Goal: Task Accomplishment & Management: Use online tool/utility

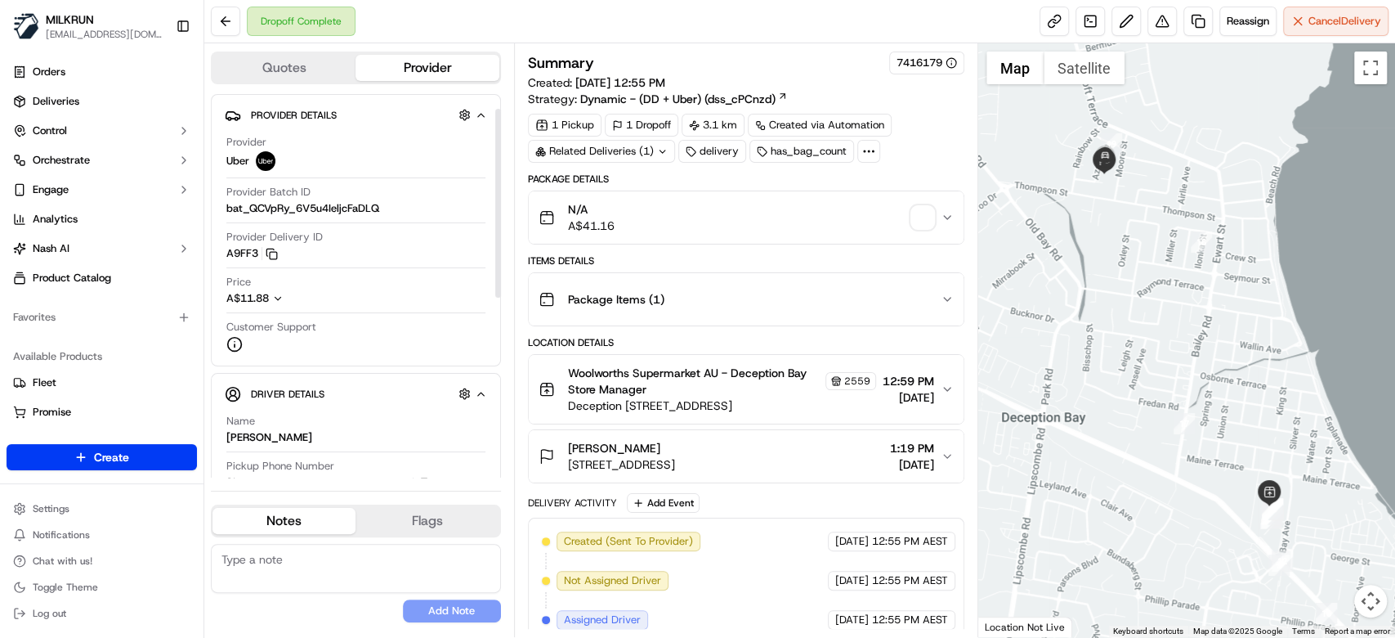
scroll to position [109, 0]
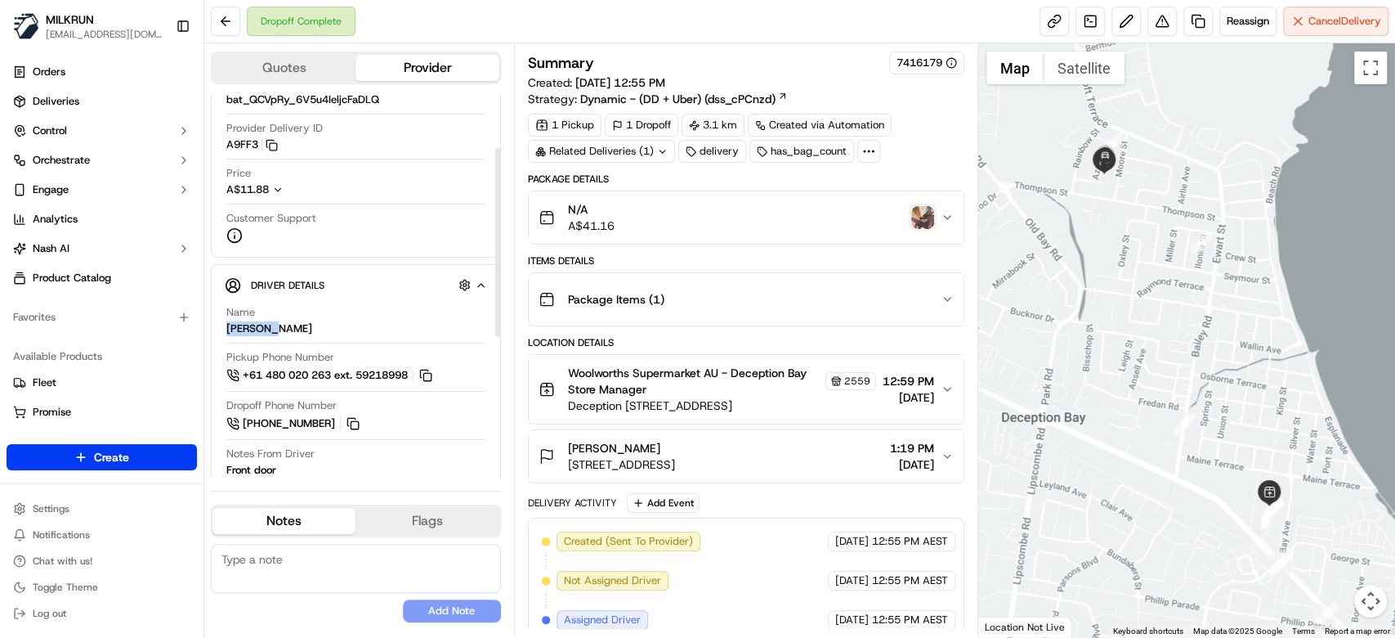
drag, startPoint x: 256, startPoint y: 330, endPoint x: 222, endPoint y: 329, distance: 33.5
click at [222, 329] on div "Driver Details Hidden ( 4 ) Name JAREN P. Pickup Phone Number +61 480 020 263 e…" at bounding box center [356, 512] width 290 height 497
copy div "JAREN P."
click at [911, 215] on img "button" at bounding box center [922, 217] width 23 height 23
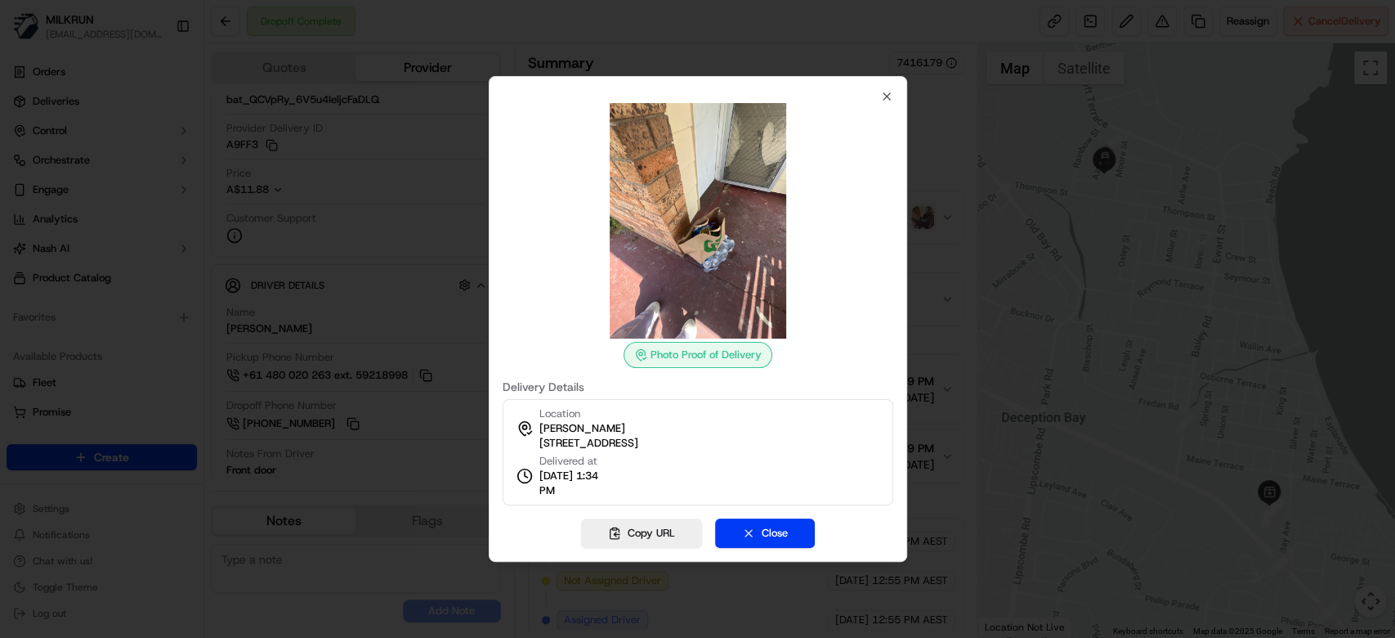
click at [887, 106] on div at bounding box center [697, 220] width 391 height 235
click at [886, 100] on icon "button" at bounding box center [886, 96] width 13 height 13
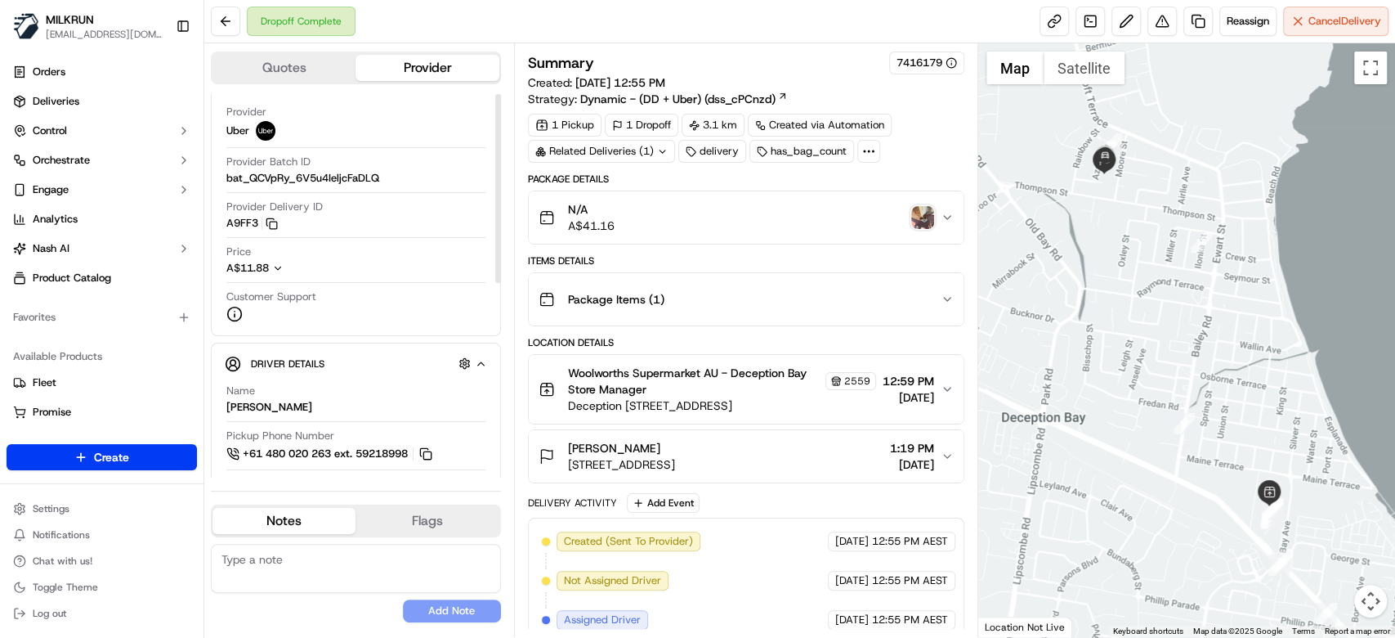
scroll to position [0, 0]
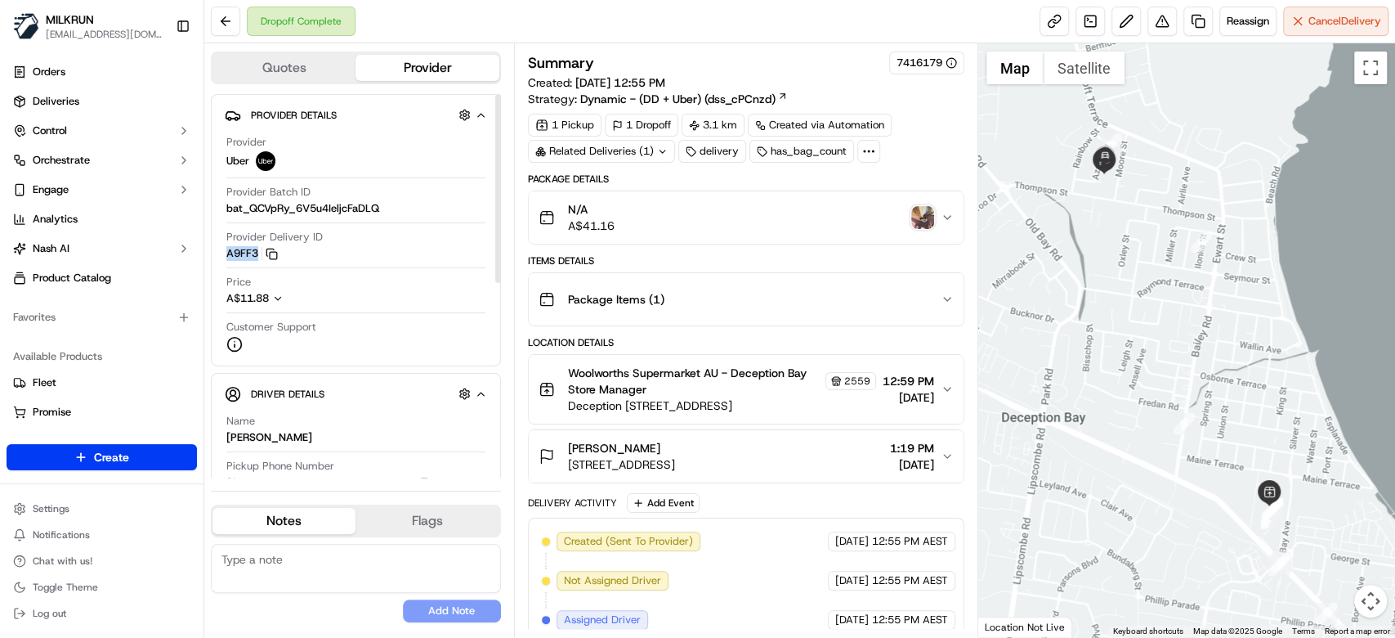
drag, startPoint x: 229, startPoint y: 254, endPoint x: 321, endPoint y: 136, distance: 150.3
click at [258, 252] on button "A9FF3 Copy del_pw20dqv8Sh2H12SpT8qf8w A9FF3" at bounding box center [252, 253] width 52 height 15
click at [1169, 24] on button at bounding box center [1162, 21] width 29 height 29
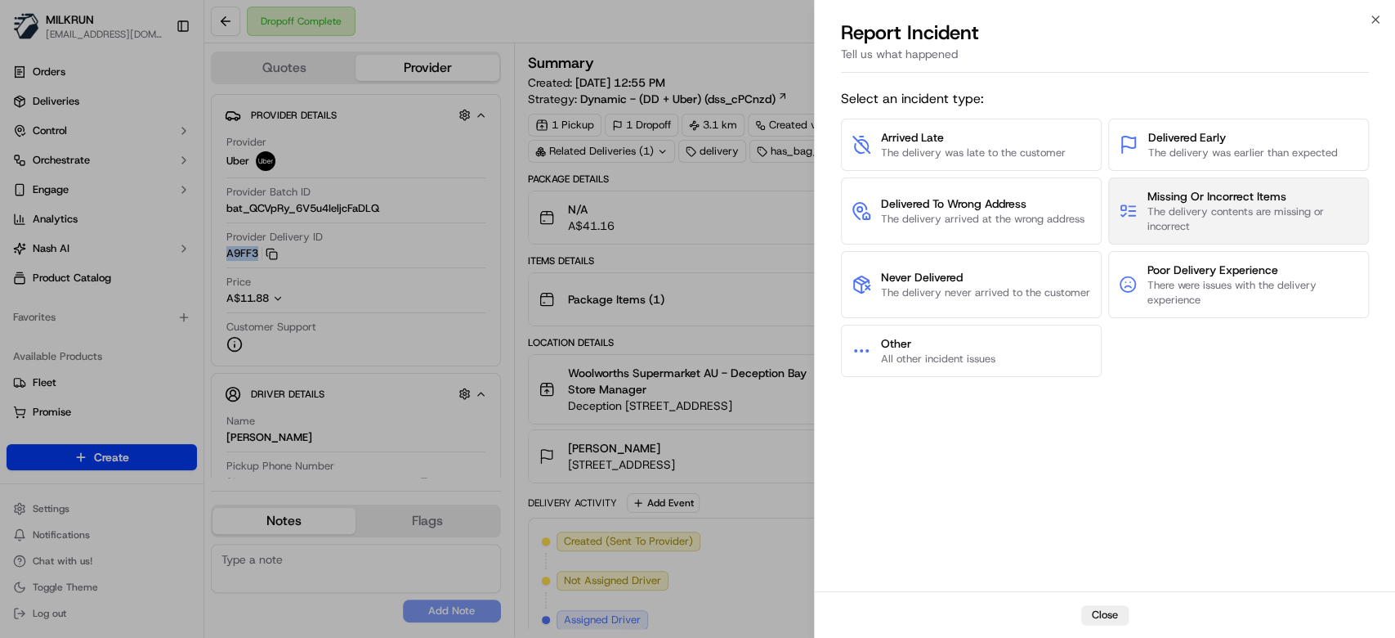
click at [1253, 216] on span "The delivery contents are missing or incorrect" at bounding box center [1253, 218] width 211 height 29
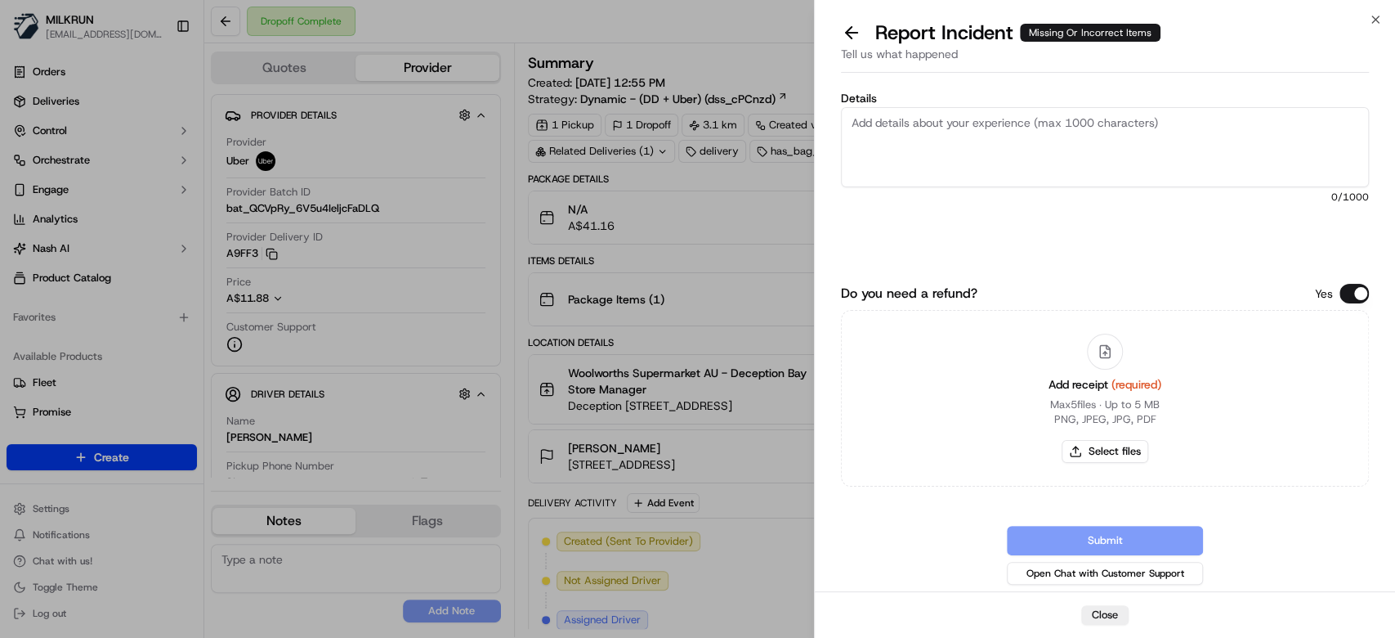
click at [1125, 141] on textarea "Details" at bounding box center [1105, 147] width 528 height 80
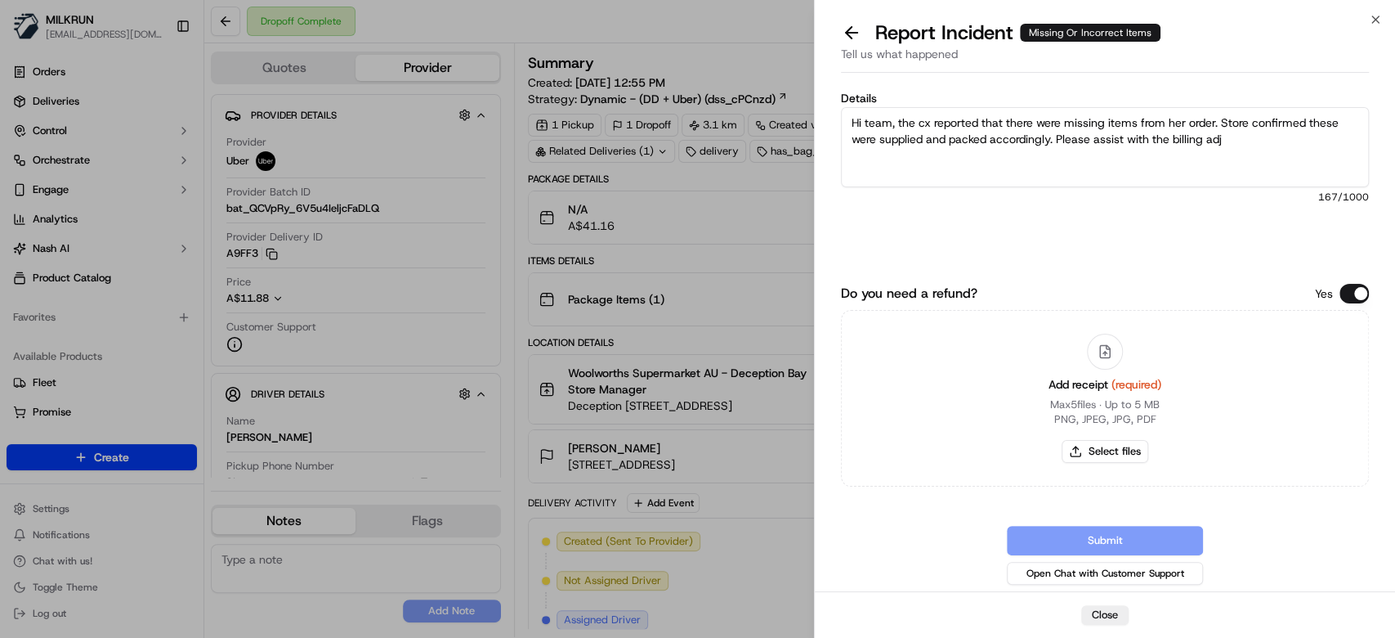
paste textarea "1. Woolworths Tarts Large Custard 480g x 1 $6.60 2. Dare Triple Espresso Iced C…"
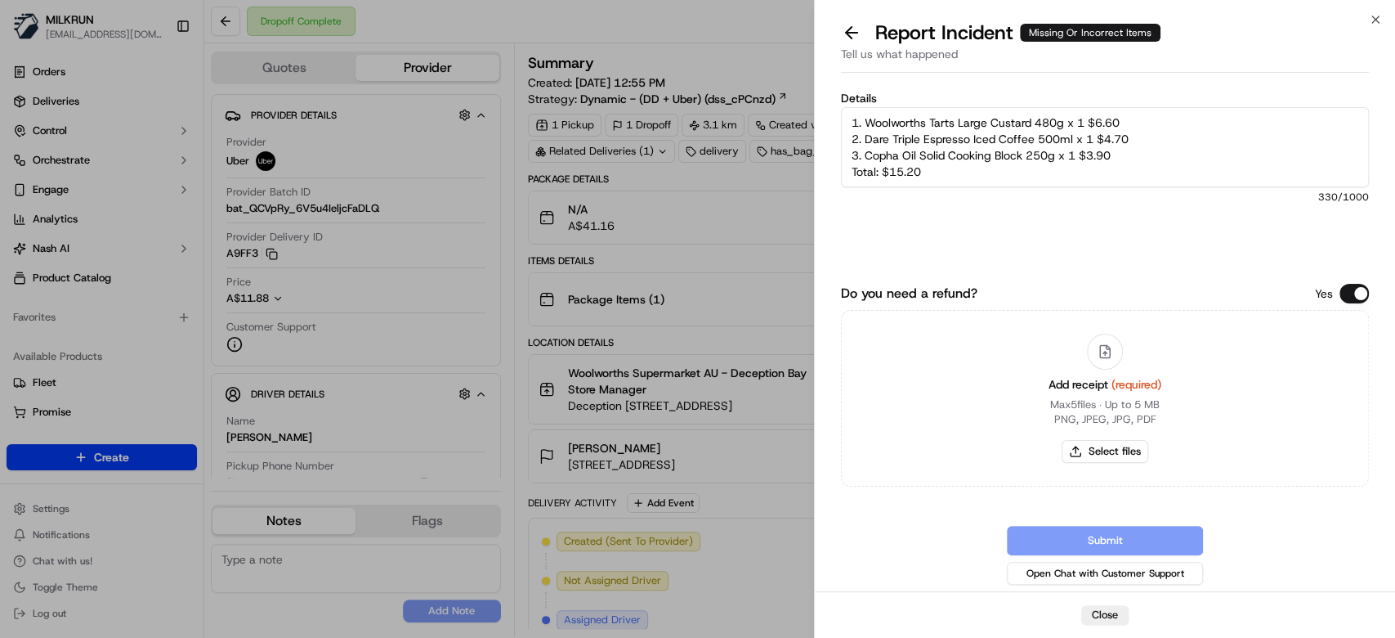
scroll to position [65, 0]
type textarea "Hi team, the cx reported that there were missing items from her order. Store co…"
click at [1123, 442] on button "Select files" at bounding box center [1105, 451] width 87 height 23
type input "C:\fakepath\naomi w.pdf"
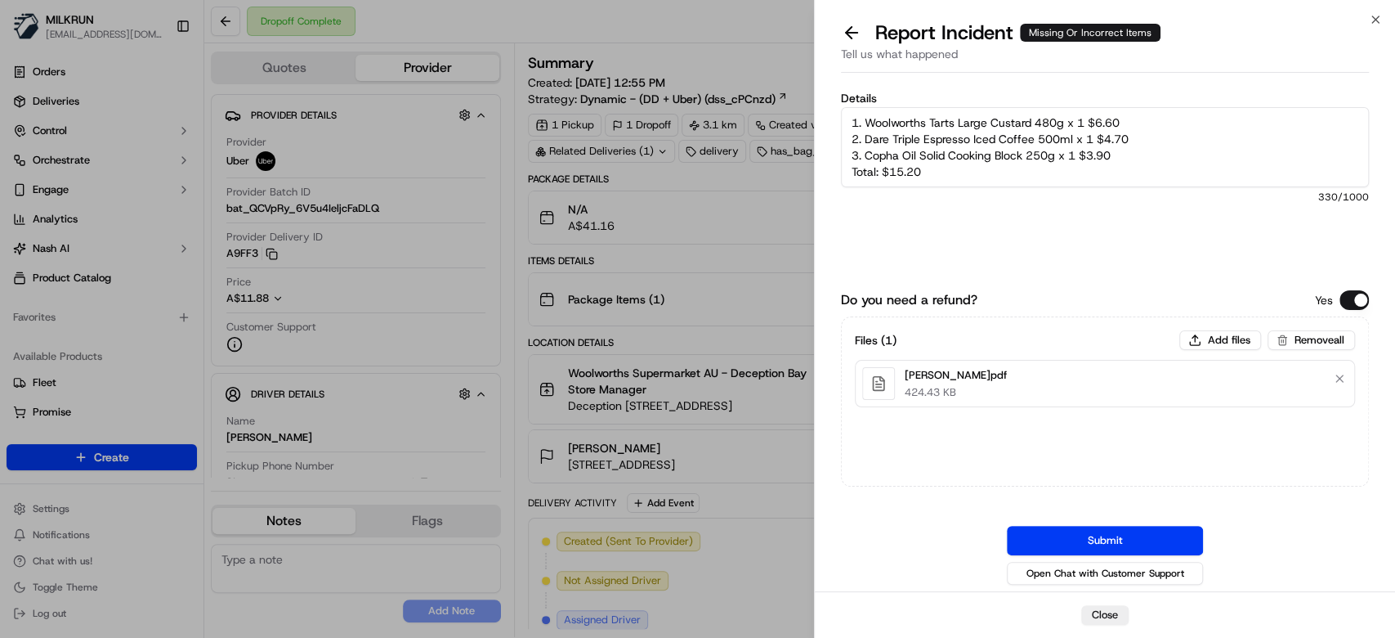
click at [1286, 53] on div "Tell us what happened" at bounding box center [1105, 59] width 528 height 27
click at [1149, 540] on button "Submit" at bounding box center [1105, 540] width 196 height 29
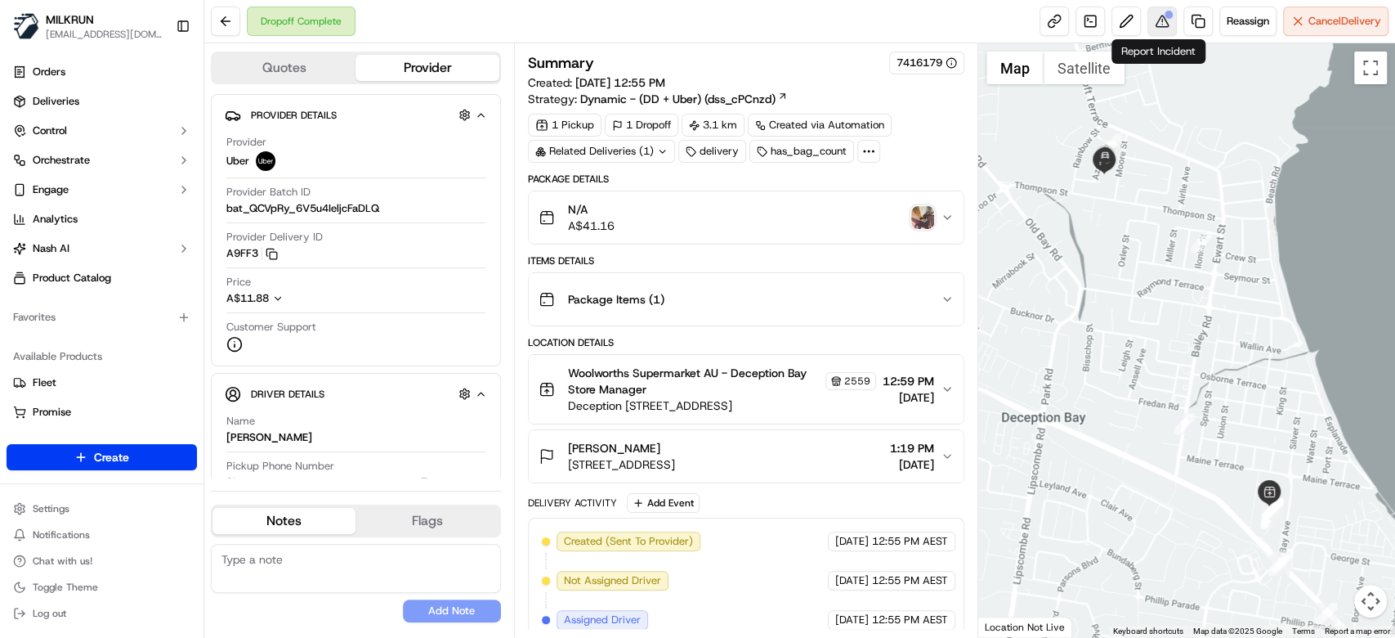
click at [1167, 23] on button at bounding box center [1162, 21] width 29 height 29
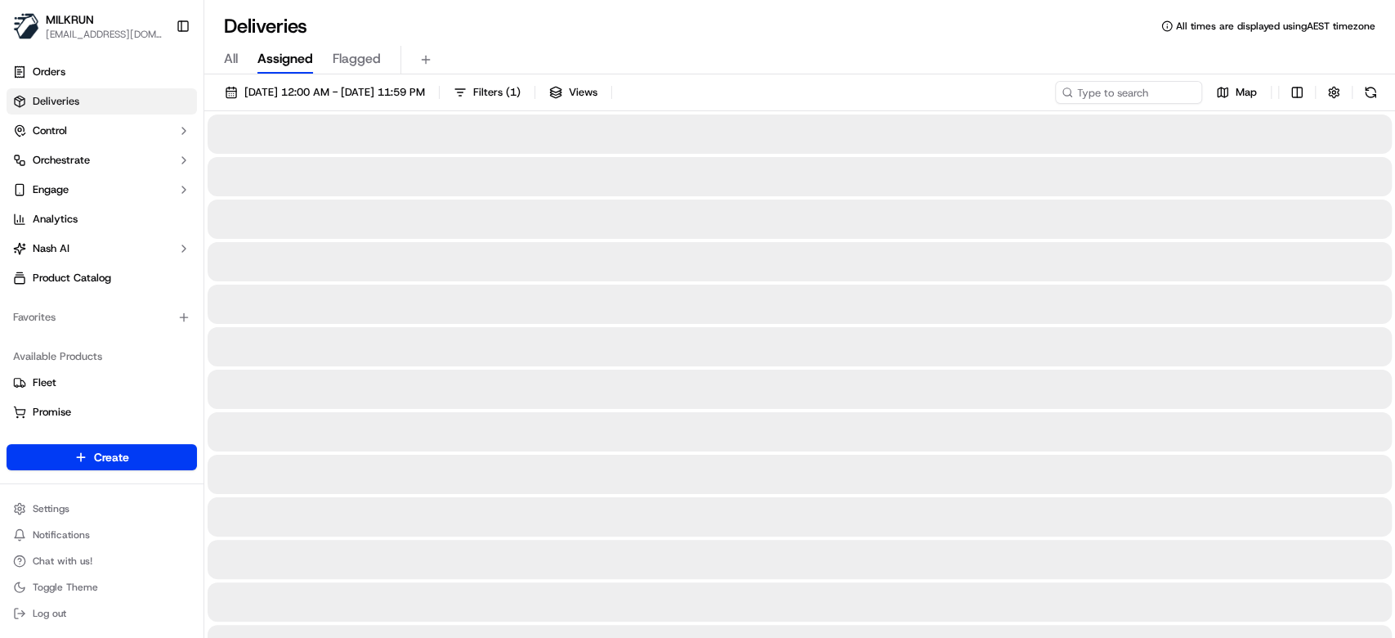
drag, startPoint x: 229, startPoint y: 56, endPoint x: 285, endPoint y: 62, distance: 56.7
click at [229, 56] on span "All" at bounding box center [231, 59] width 14 height 20
click at [1123, 92] on input at bounding box center [1104, 92] width 196 height 23
paste input "JAREN P."
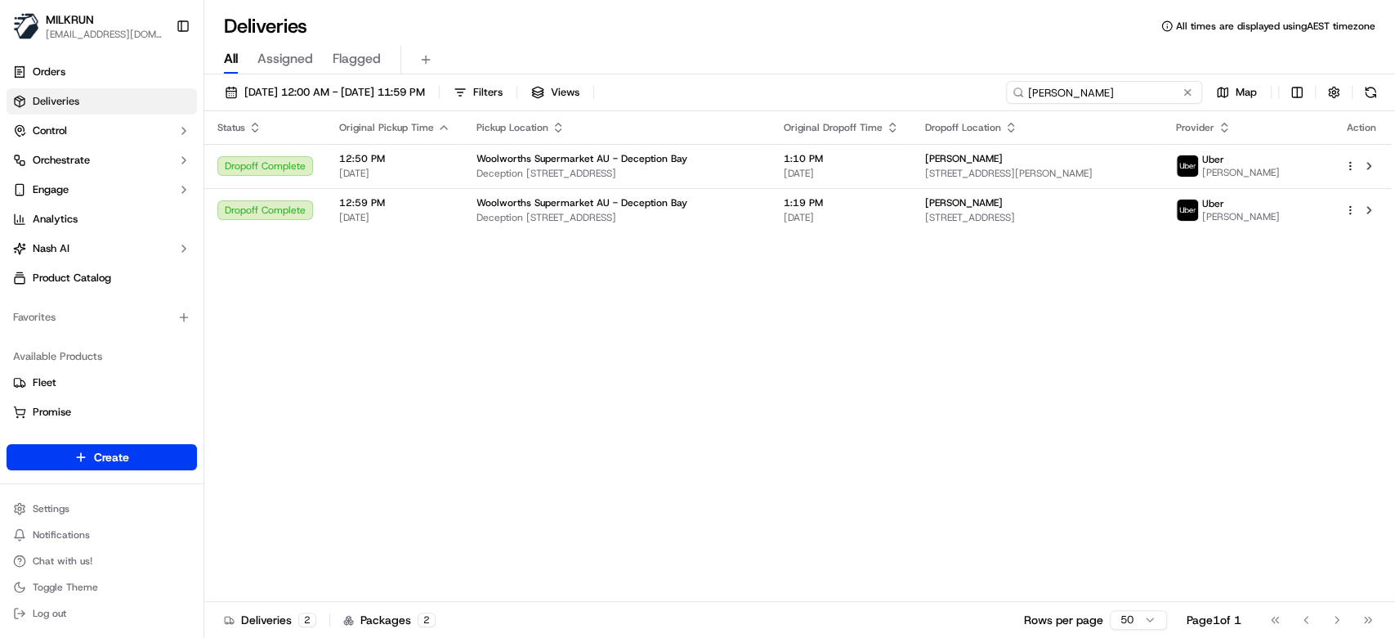
type input "JAREN P."
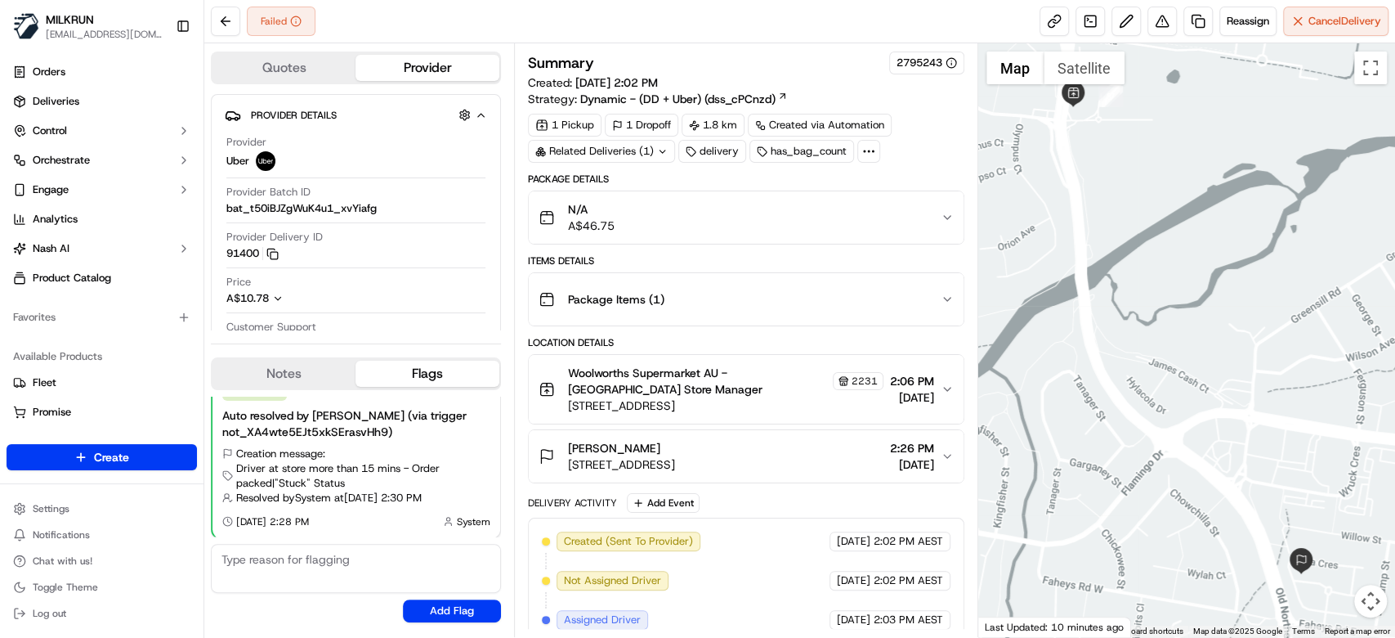
scroll to position [285, 0]
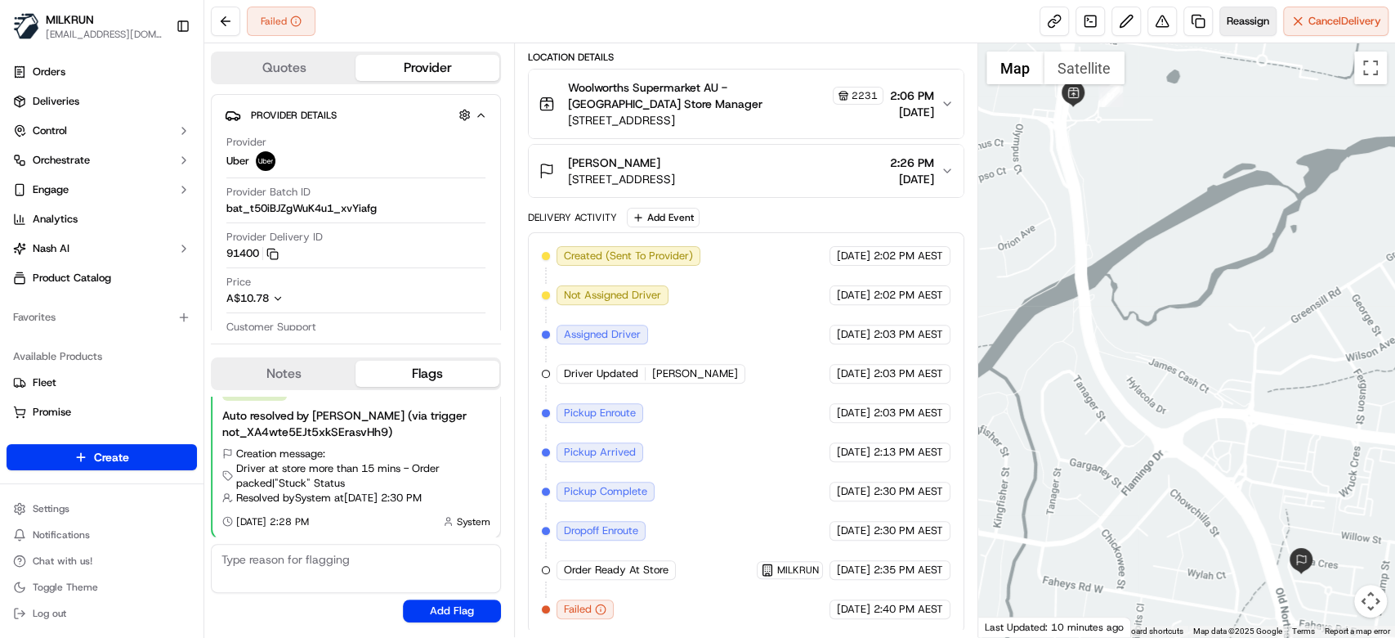
click at [1249, 25] on span "Reassign" at bounding box center [1248, 21] width 43 height 15
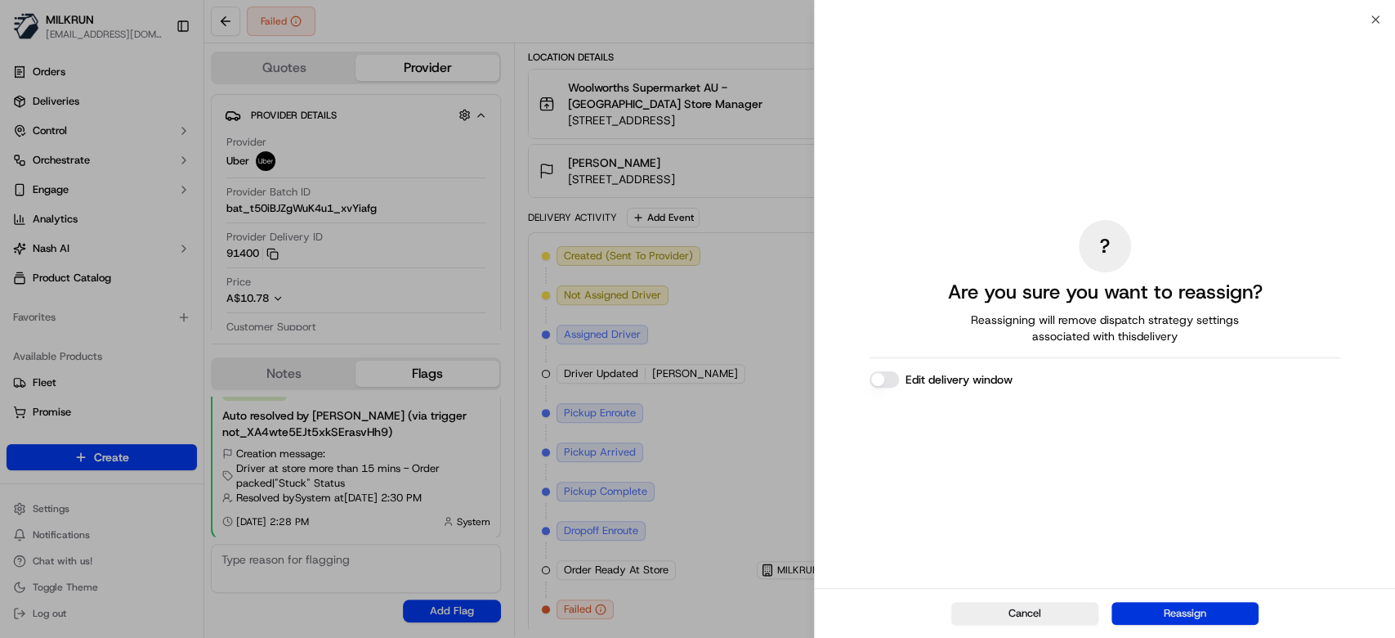
click at [1167, 616] on button "Reassign" at bounding box center [1185, 613] width 147 height 23
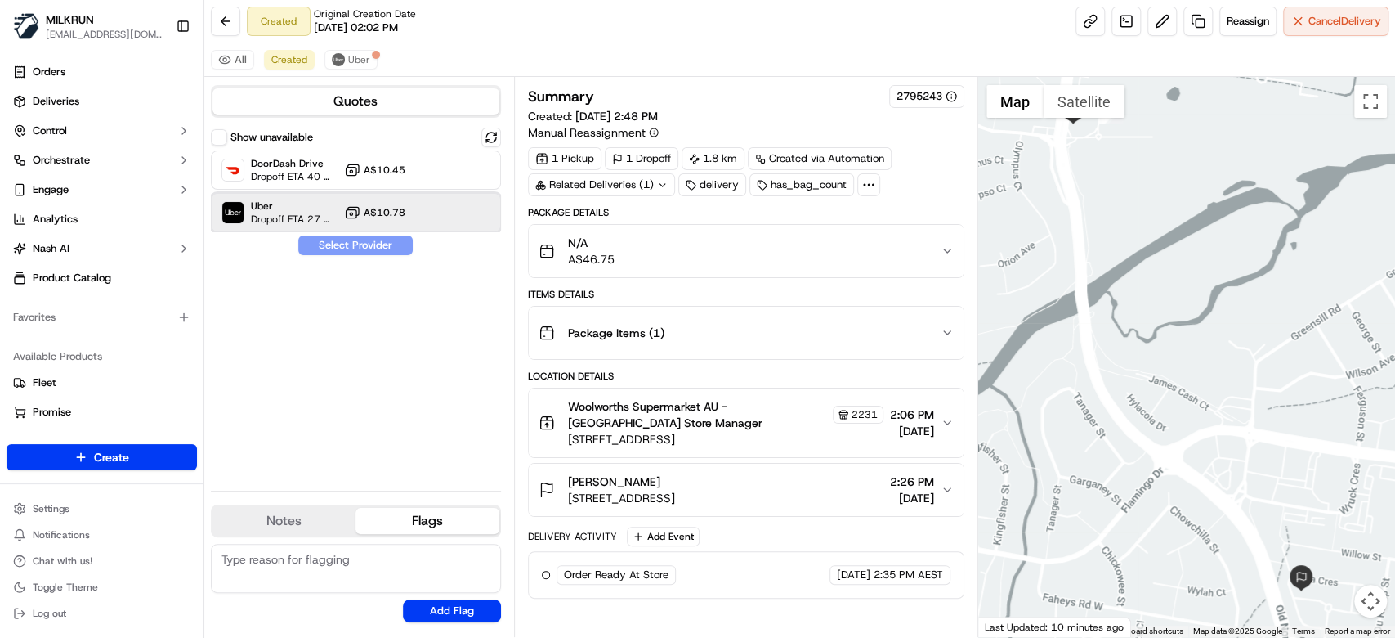
click at [265, 216] on span "Dropoff ETA 27 minutes" at bounding box center [294, 219] width 87 height 13
click at [361, 255] on div "Show unavailable DoorDash Drive Dropoff ETA 40 minutes A$10.45 Uber Dropoff ETA…" at bounding box center [356, 303] width 290 height 350
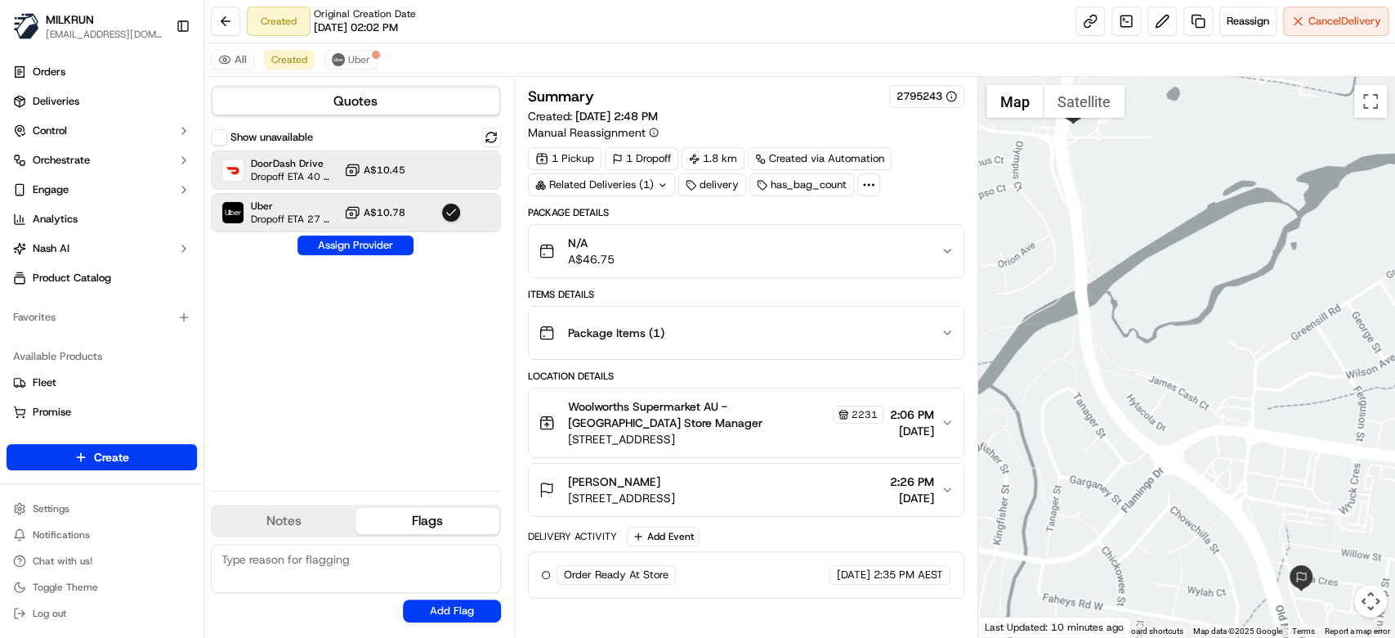
drag, startPoint x: 370, startPoint y: 242, endPoint x: 413, endPoint y: 152, distance: 99.8
click at [371, 241] on button "Assign Provider" at bounding box center [356, 245] width 116 height 20
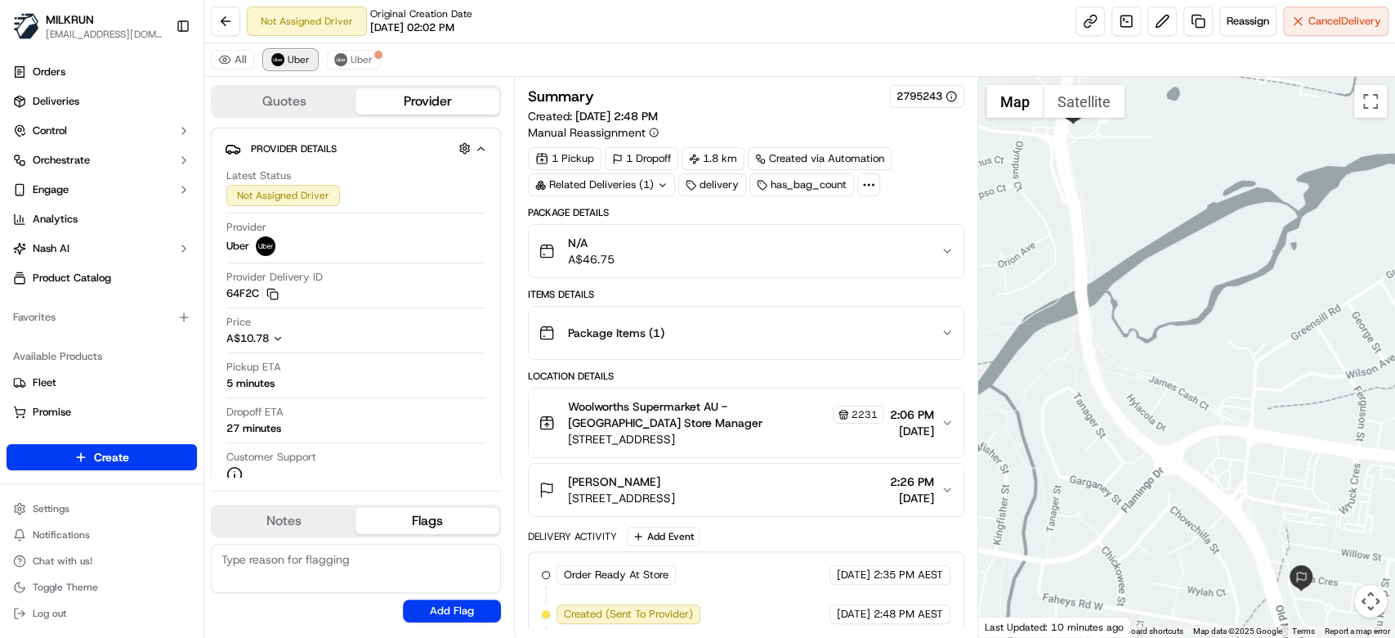
click at [277, 61] on img at bounding box center [277, 59] width 13 height 13
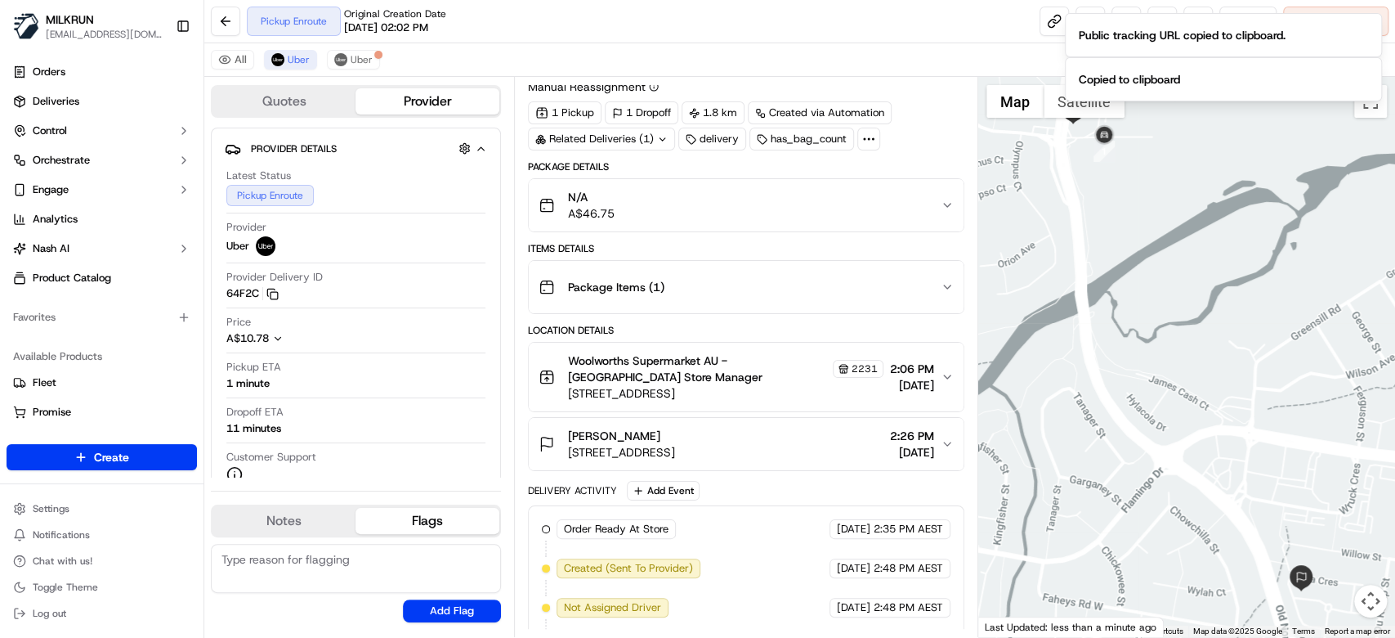
scroll to position [163, 0]
